Goal: Information Seeking & Learning: Learn about a topic

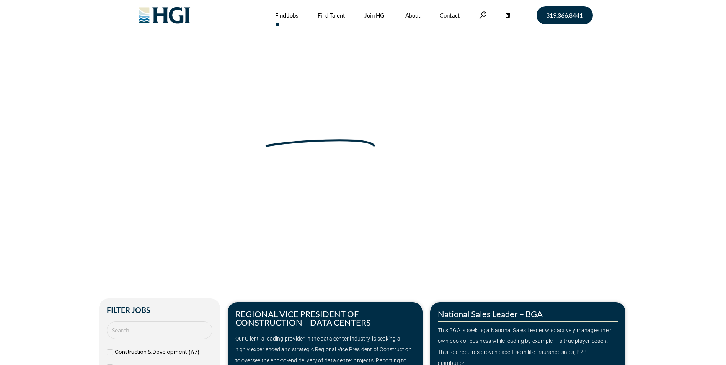
click at [287, 14] on link "Find Jobs" at bounding box center [286, 15] width 23 height 31
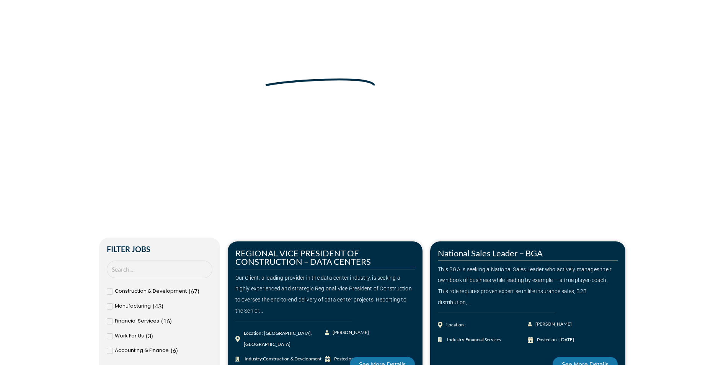
scroll to position [191, 0]
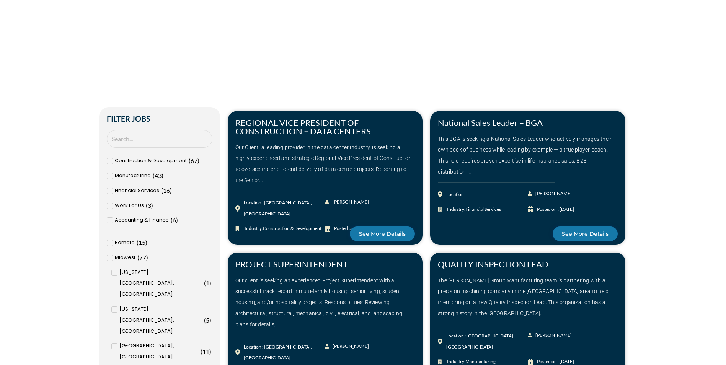
click at [146, 175] on span "Manufacturing" at bounding box center [133, 175] width 36 height 11
click at [0, 0] on input "Manufacturing ( 43 )" at bounding box center [0, 0] width 0 height 0
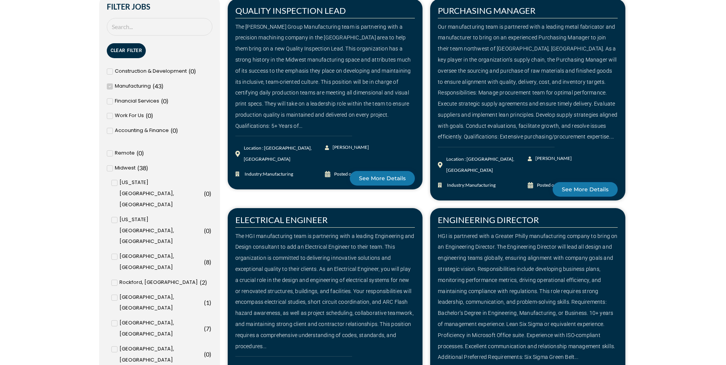
scroll to position [306, 0]
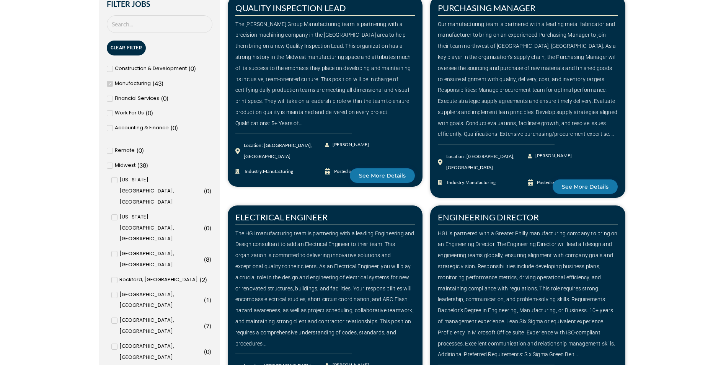
click at [114, 365] on icon at bounding box center [114, 372] width 3 height 5
click at [0, 0] on input "Cedar Rapids, IA ( 3 )" at bounding box center [0, 0] width 0 height 0
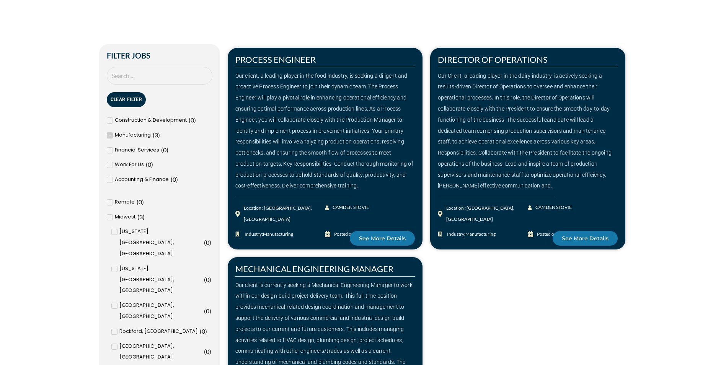
scroll to position [268, 0]
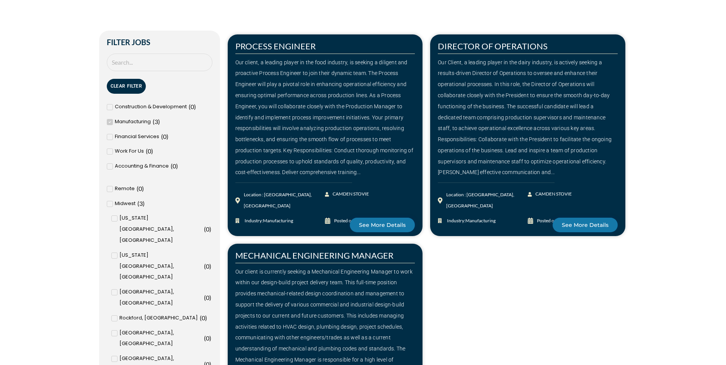
click at [108, 121] on span at bounding box center [110, 122] width 6 height 6
click at [0, 0] on input "Manufacturing ( 3 )" at bounding box center [0, 0] width 0 height 0
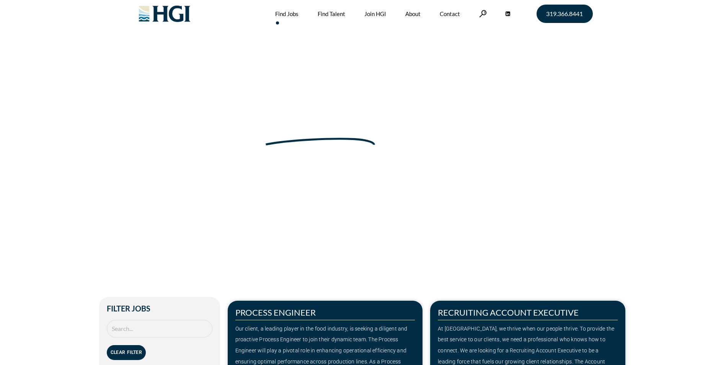
scroll to position [0, 0]
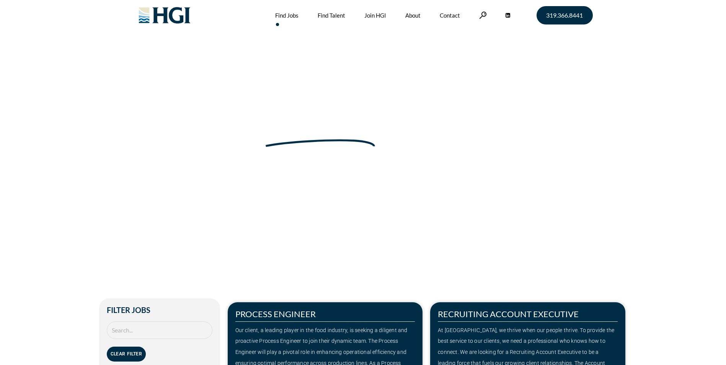
click at [287, 15] on link "Find Jobs" at bounding box center [286, 15] width 23 height 31
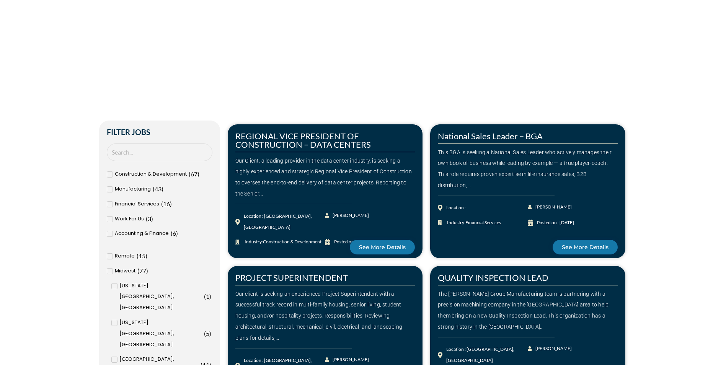
scroll to position [230, 0]
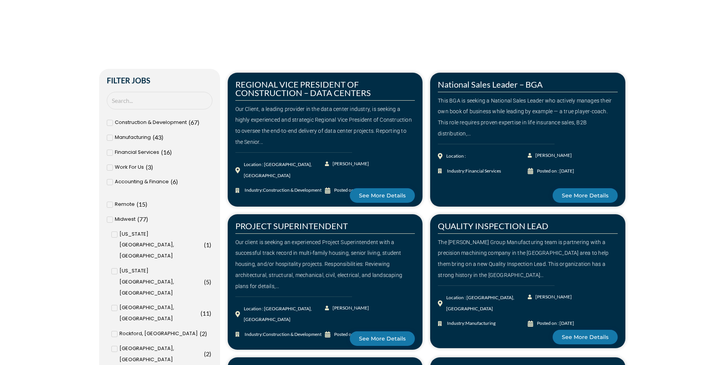
click at [136, 122] on span "Construction & Development" at bounding box center [151, 122] width 72 height 11
click at [0, 0] on input "Construction & Development ( 67 )" at bounding box center [0, 0] width 0 height 0
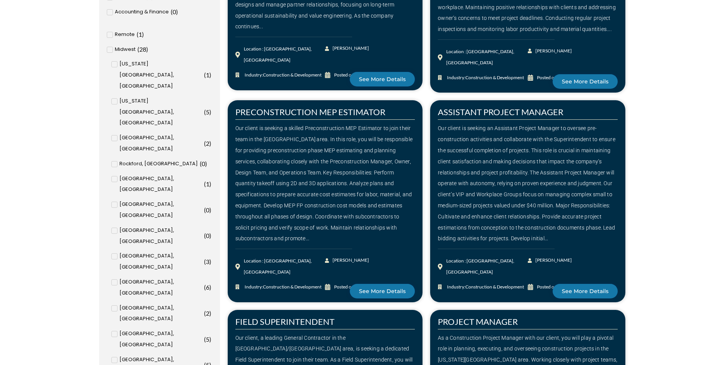
scroll to position [421, 0]
